Goal: Task Accomplishment & Management: Use online tool/utility

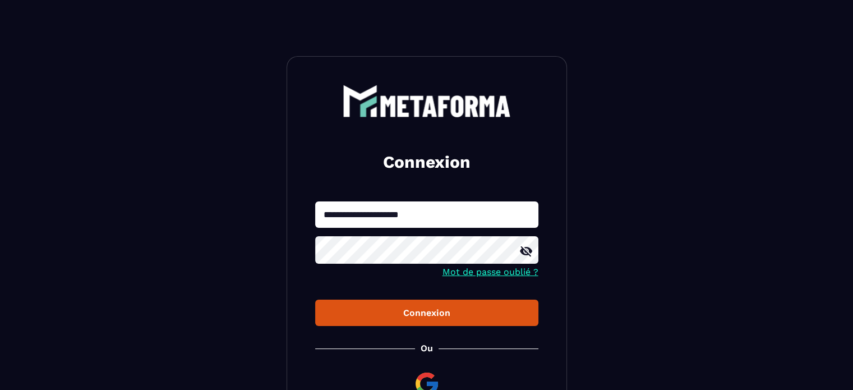
click at [315, 228] on div at bounding box center [315, 228] width 0 height 0
click at [383, 185] on div "**********" at bounding box center [427, 253] width 280 height 394
click at [315, 228] on div at bounding box center [315, 228] width 0 height 0
type input "**********"
click at [420, 314] on div "Connexion" at bounding box center [426, 312] width 205 height 11
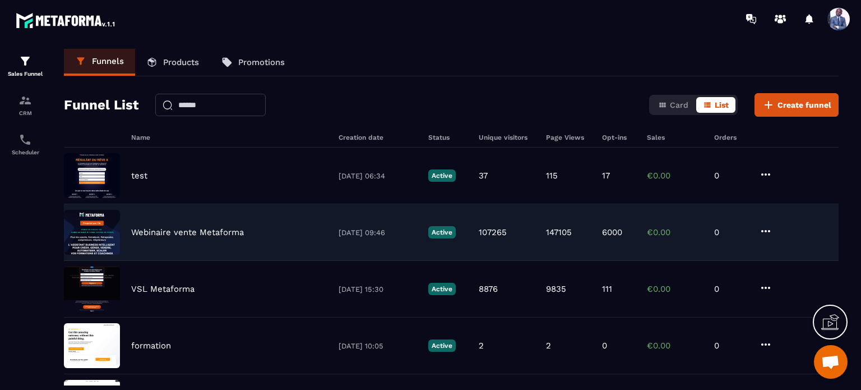
click at [168, 235] on p "Webinaire vente Metaforma" at bounding box center [187, 232] width 113 height 10
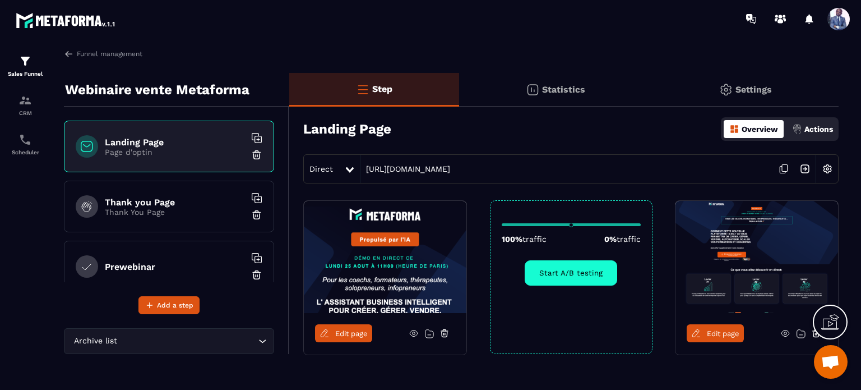
click at [573, 94] on p "Statistics" at bounding box center [563, 89] width 43 height 11
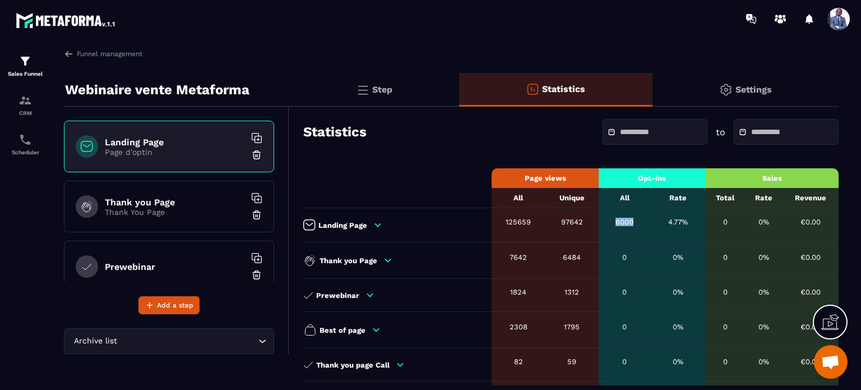
drag, startPoint x: 614, startPoint y: 223, endPoint x: 636, endPoint y: 224, distance: 21.9
click at [636, 224] on div "6000" at bounding box center [625, 222] width 41 height 8
click at [620, 132] on input "text" at bounding box center [659, 132] width 79 height 8
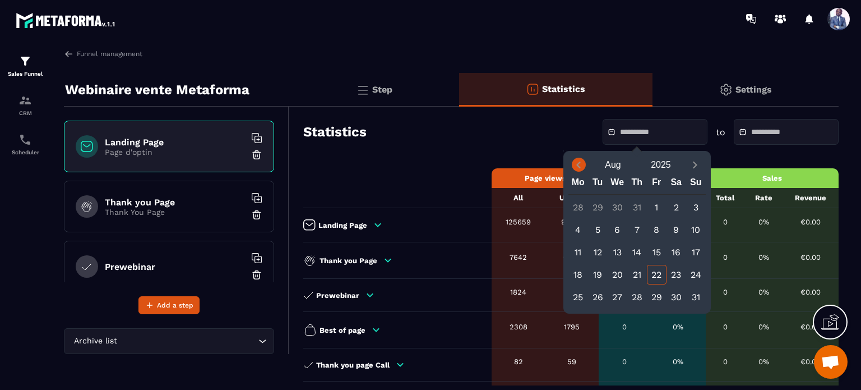
click at [579, 164] on icon "Previous month" at bounding box center [578, 164] width 11 height 11
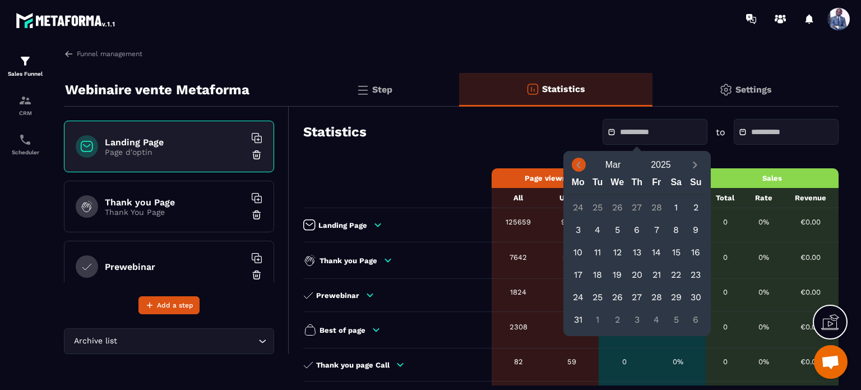
click at [579, 164] on icon "Previous month" at bounding box center [578, 164] width 11 height 11
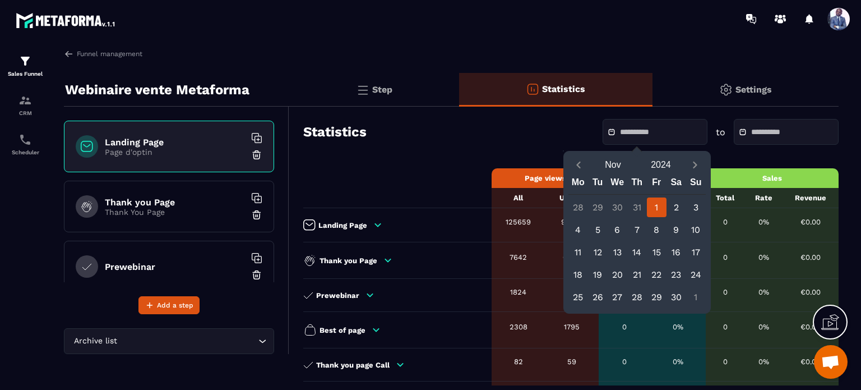
click at [656, 204] on div "1" at bounding box center [657, 207] width 20 height 20
type input "**********"
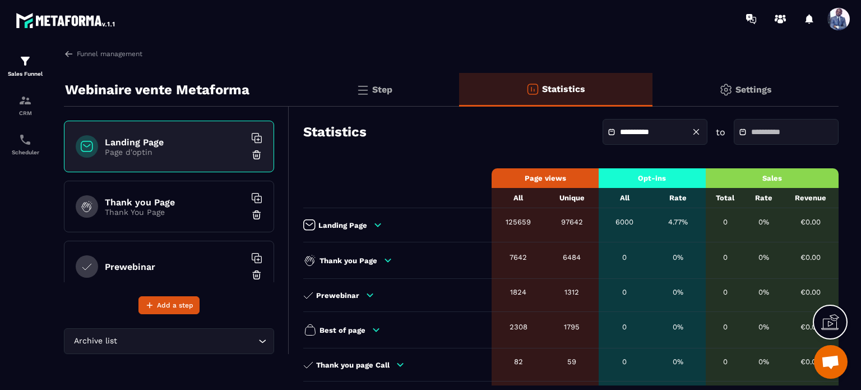
click at [752, 136] on input "text" at bounding box center [791, 132] width 79 height 8
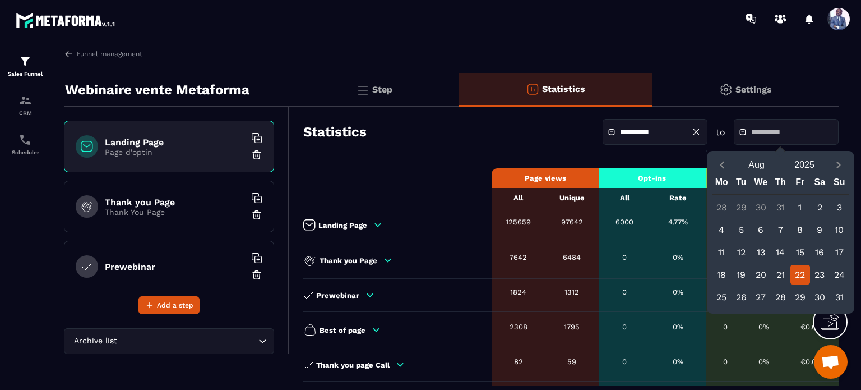
click at [798, 271] on div "22" at bounding box center [801, 275] width 20 height 20
type input "**********"
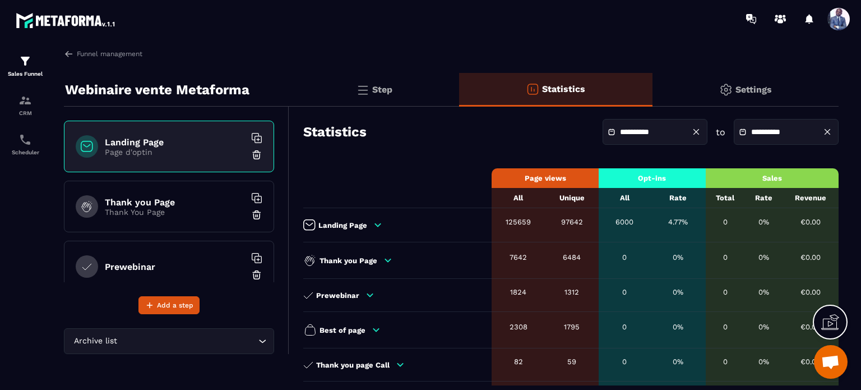
click at [493, 162] on div "**********" at bounding box center [564, 348] width 550 height 472
click at [342, 235] on td "Landing Page" at bounding box center [397, 225] width 188 height 34
click at [344, 231] on div "Landing Page" at bounding box center [394, 224] width 183 height 11
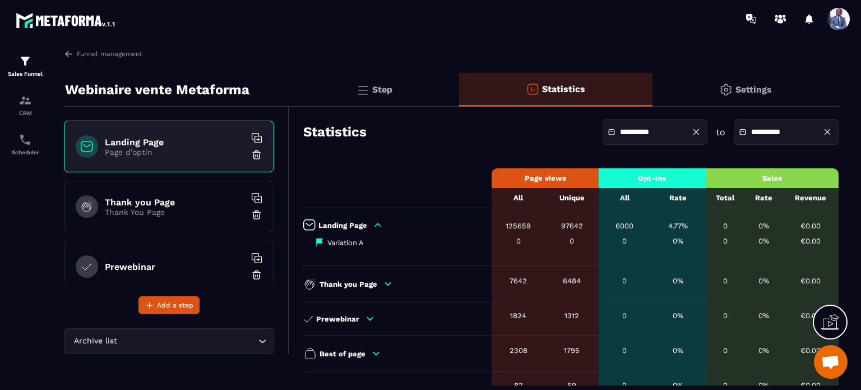
click at [344, 230] on div "Landing Page" at bounding box center [394, 224] width 183 height 11
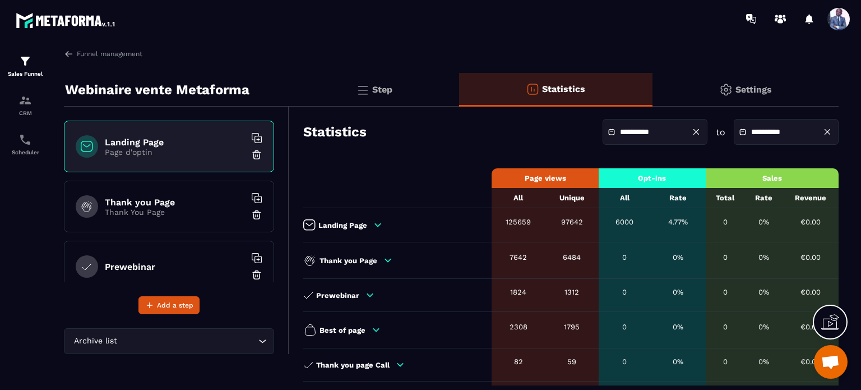
click at [341, 257] on p "Thank you Page" at bounding box center [349, 260] width 58 height 8
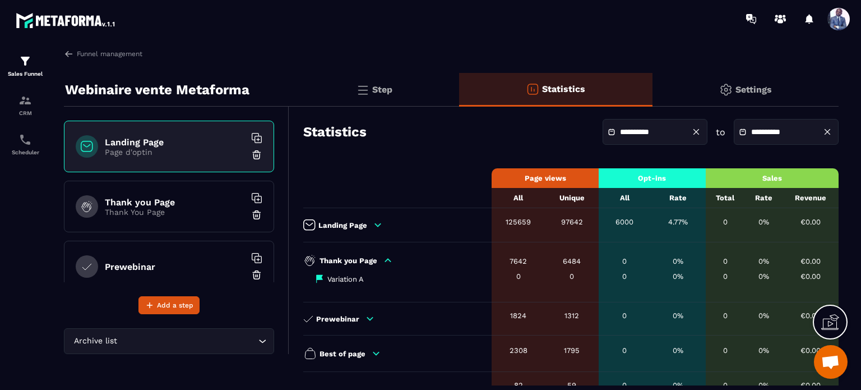
click at [341, 257] on p "Thank you Page" at bounding box center [349, 260] width 58 height 8
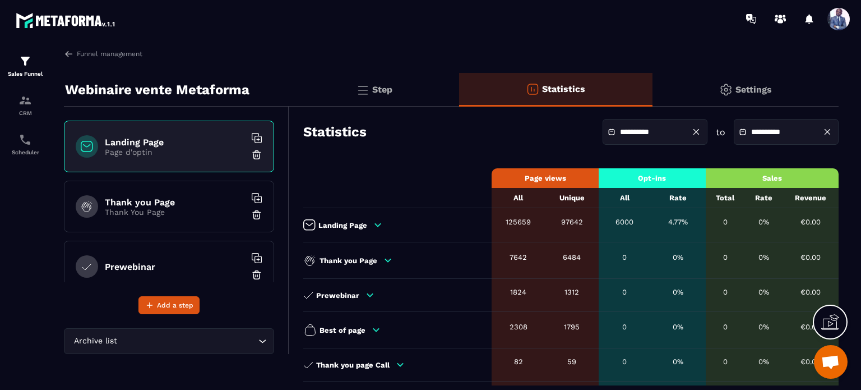
click at [347, 226] on p "Landing Page" at bounding box center [343, 225] width 49 height 8
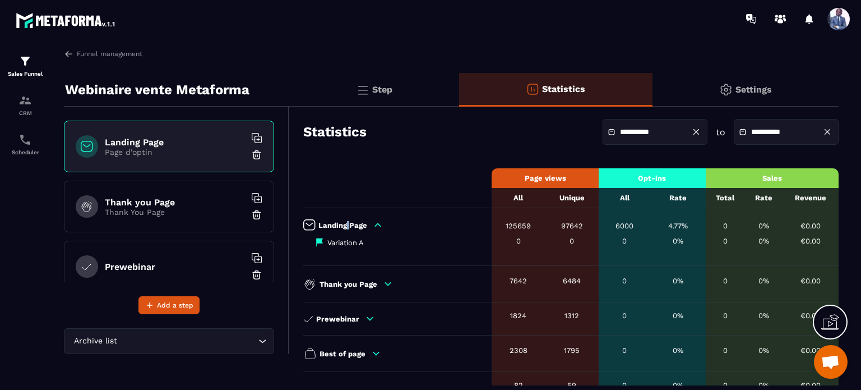
click at [347, 226] on p "Landing Page" at bounding box center [343, 225] width 49 height 8
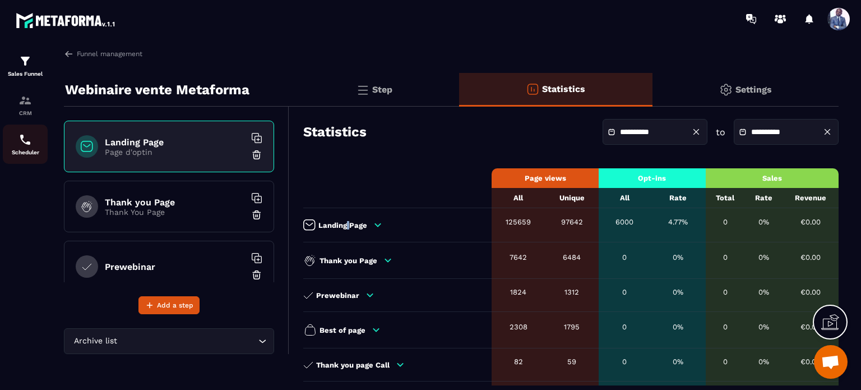
click at [22, 145] on img at bounding box center [25, 139] width 13 height 13
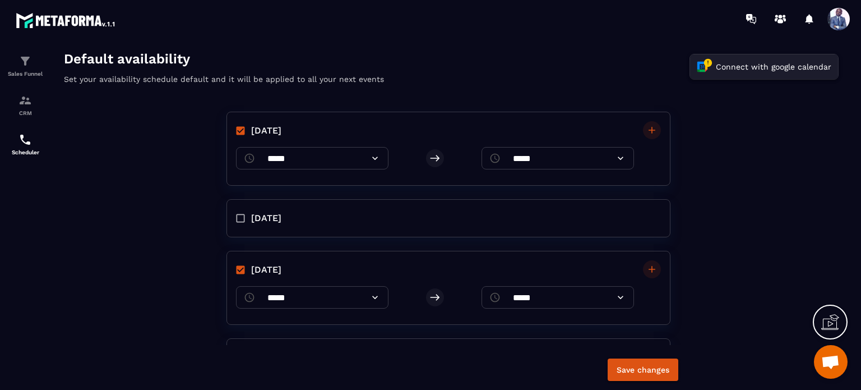
click at [728, 62] on button "Connect with google calendar" at bounding box center [764, 66] width 148 height 25
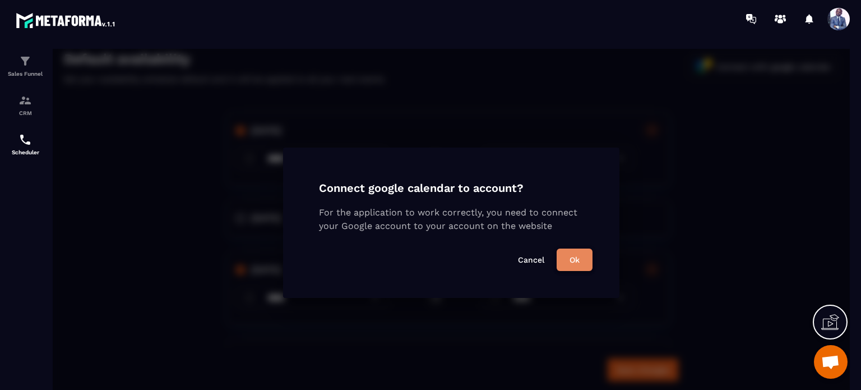
click at [568, 263] on button "Ok" at bounding box center [575, 259] width 36 height 22
